Goal: Task Accomplishment & Management: Manage account settings

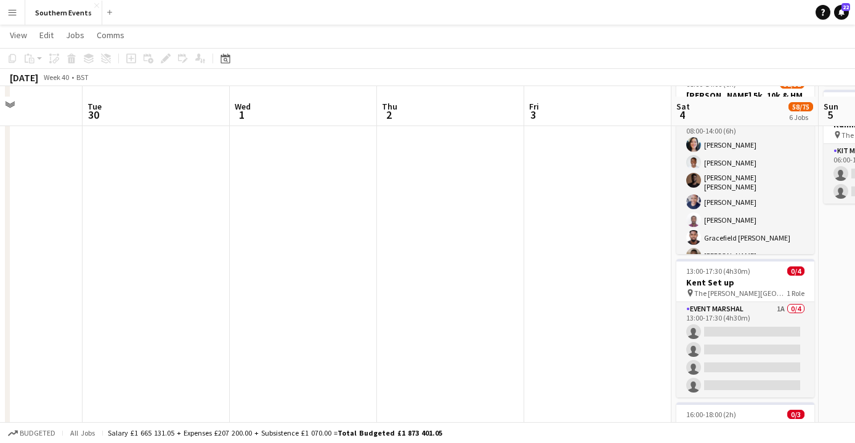
scroll to position [595, 0]
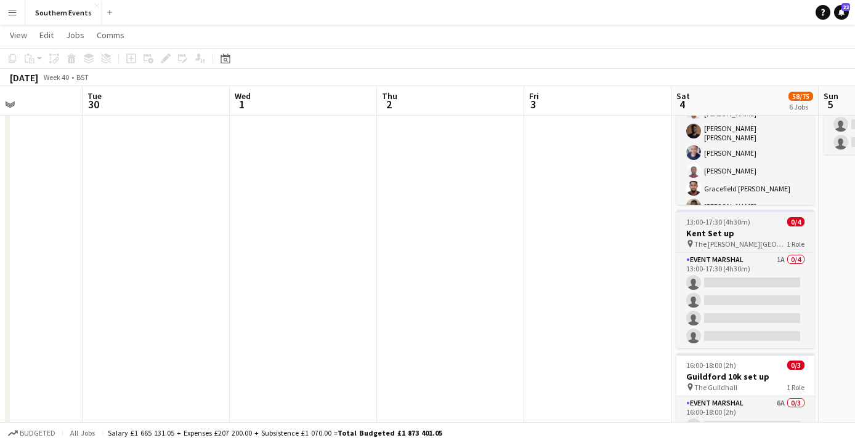
click at [725, 236] on h3 "Kent Set up" at bounding box center [745, 233] width 138 height 11
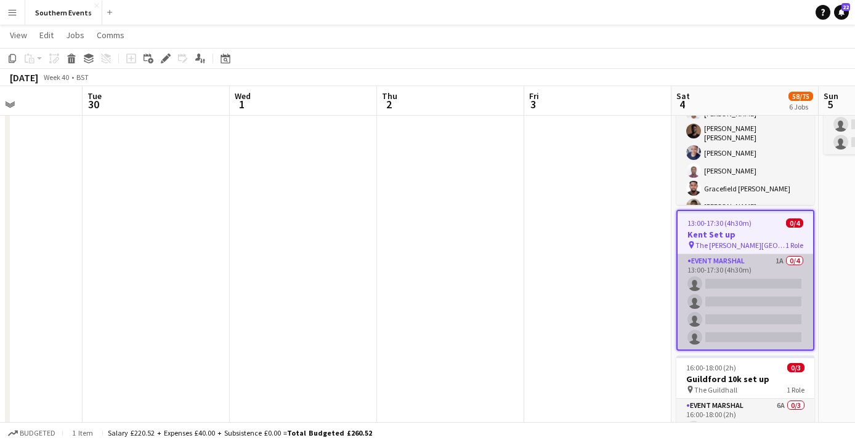
click at [718, 268] on app-card-role "Event Marshal 1A 0/4 13:00-17:30 (4h30m) single-neutral-actions single-neutral-…" at bounding box center [744, 301] width 135 height 95
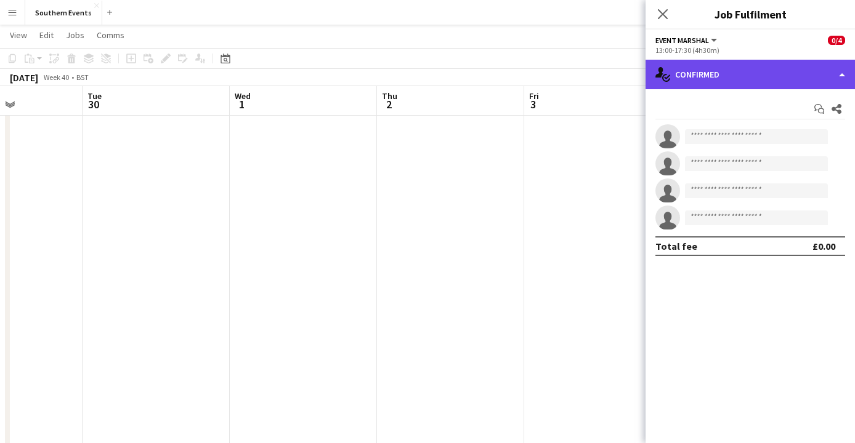
click at [704, 71] on div "single-neutral-actions-check-2 Confirmed" at bounding box center [749, 75] width 209 height 30
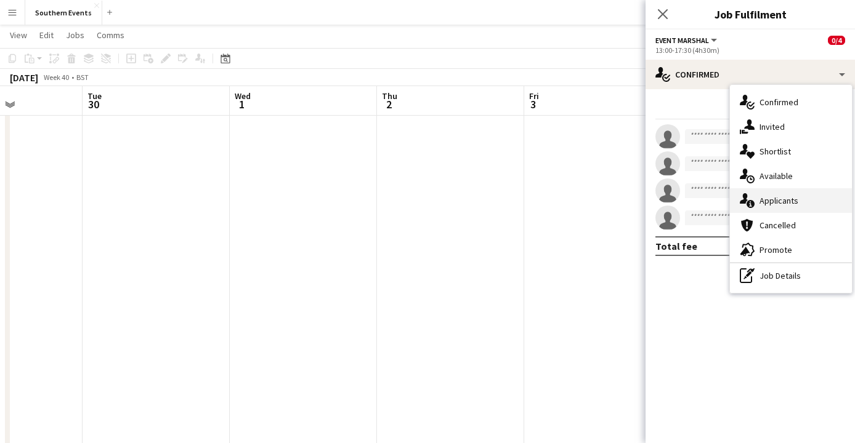
click at [788, 195] on div "single-neutral-actions-information Applicants" at bounding box center [791, 200] width 122 height 25
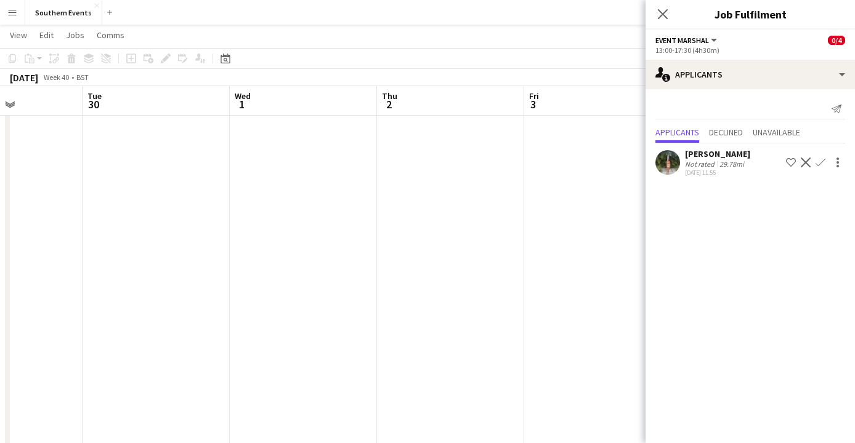
click at [666, 163] on app-user-avatar at bounding box center [667, 162] width 25 height 25
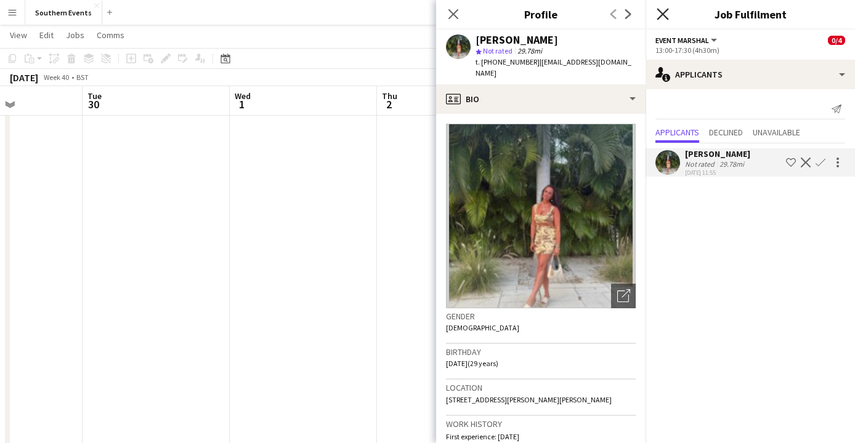
click at [663, 16] on icon "Close pop-in" at bounding box center [662, 14] width 12 height 12
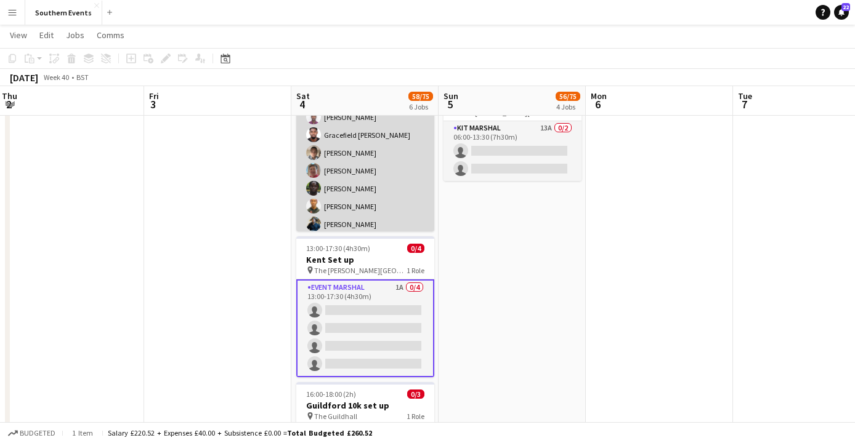
scroll to position [81, 0]
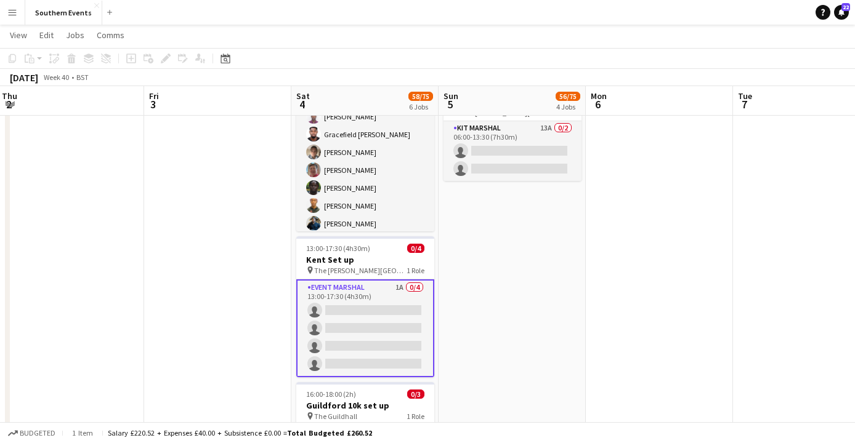
click at [352, 296] on app-card-role "Event Marshal 1A 0/4 13:00-17:30 (4h30m) single-neutral-actions single-neutral-…" at bounding box center [365, 329] width 138 height 98
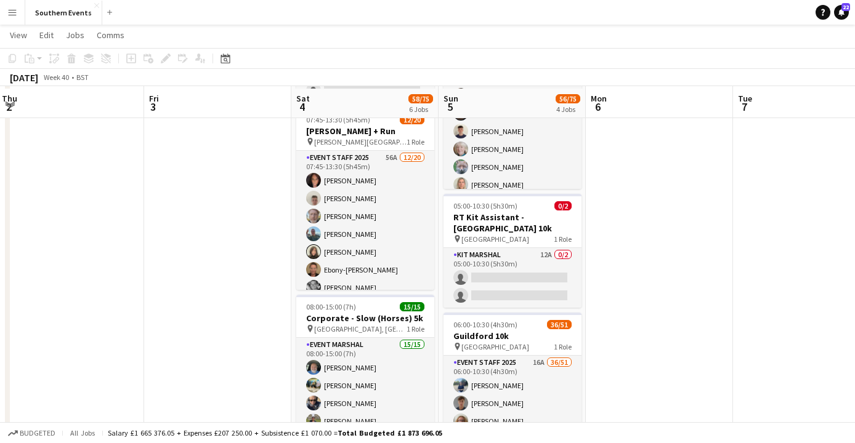
scroll to position [152, 0]
